Goal: Check status: Check status

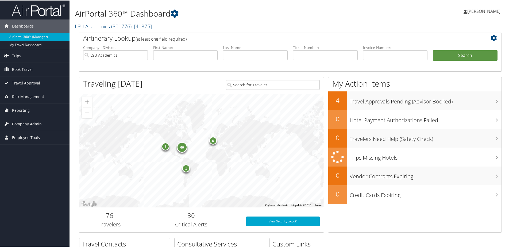
click at [19, 69] on span "Book Travel" at bounding box center [22, 68] width 21 height 13
click at [333, 55] on input "text" at bounding box center [325, 55] width 65 height 10
paste input "0067232260183"
type input "0067232260183"
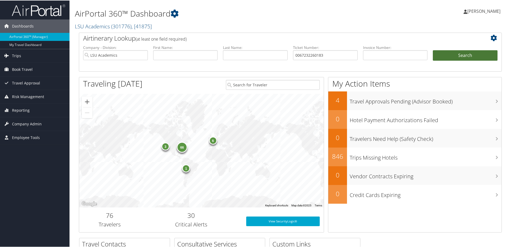
click at [442, 53] on button "Search" at bounding box center [464, 55] width 65 height 11
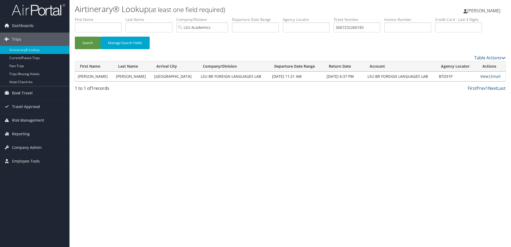
click at [481, 75] on link "View" at bounding box center [484, 76] width 8 height 5
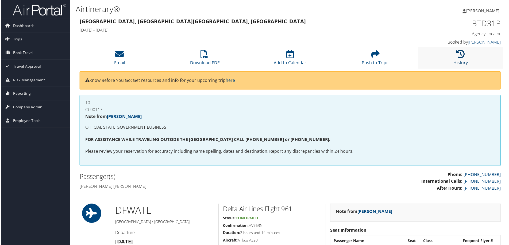
click at [456, 61] on link "History" at bounding box center [461, 59] width 15 height 13
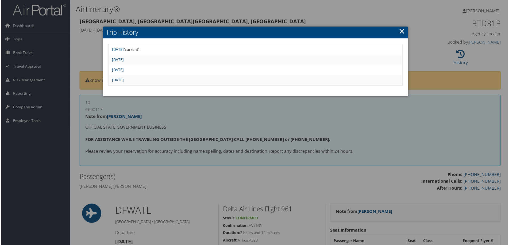
click at [123, 80] on link "Thu Mar 27 16:48:22 MDT 2025" at bounding box center [117, 79] width 12 height 5
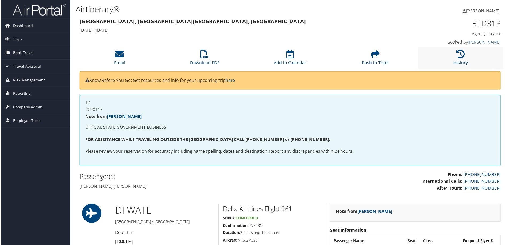
click at [449, 59] on li "History" at bounding box center [461, 58] width 85 height 22
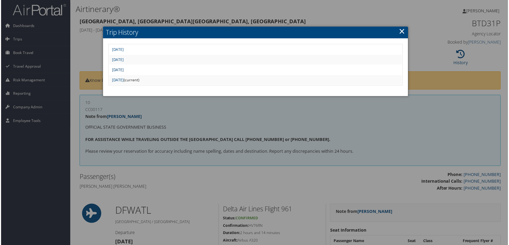
click at [123, 69] on link "[DATE]" at bounding box center [117, 69] width 12 height 5
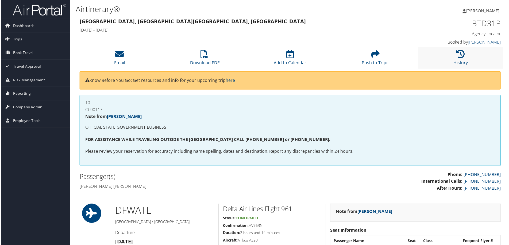
click at [455, 60] on li "History" at bounding box center [461, 58] width 85 height 22
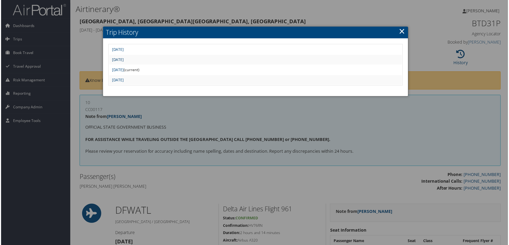
click at [123, 60] on link "[DATE]" at bounding box center [117, 59] width 12 height 5
